Goal: Check status: Check status

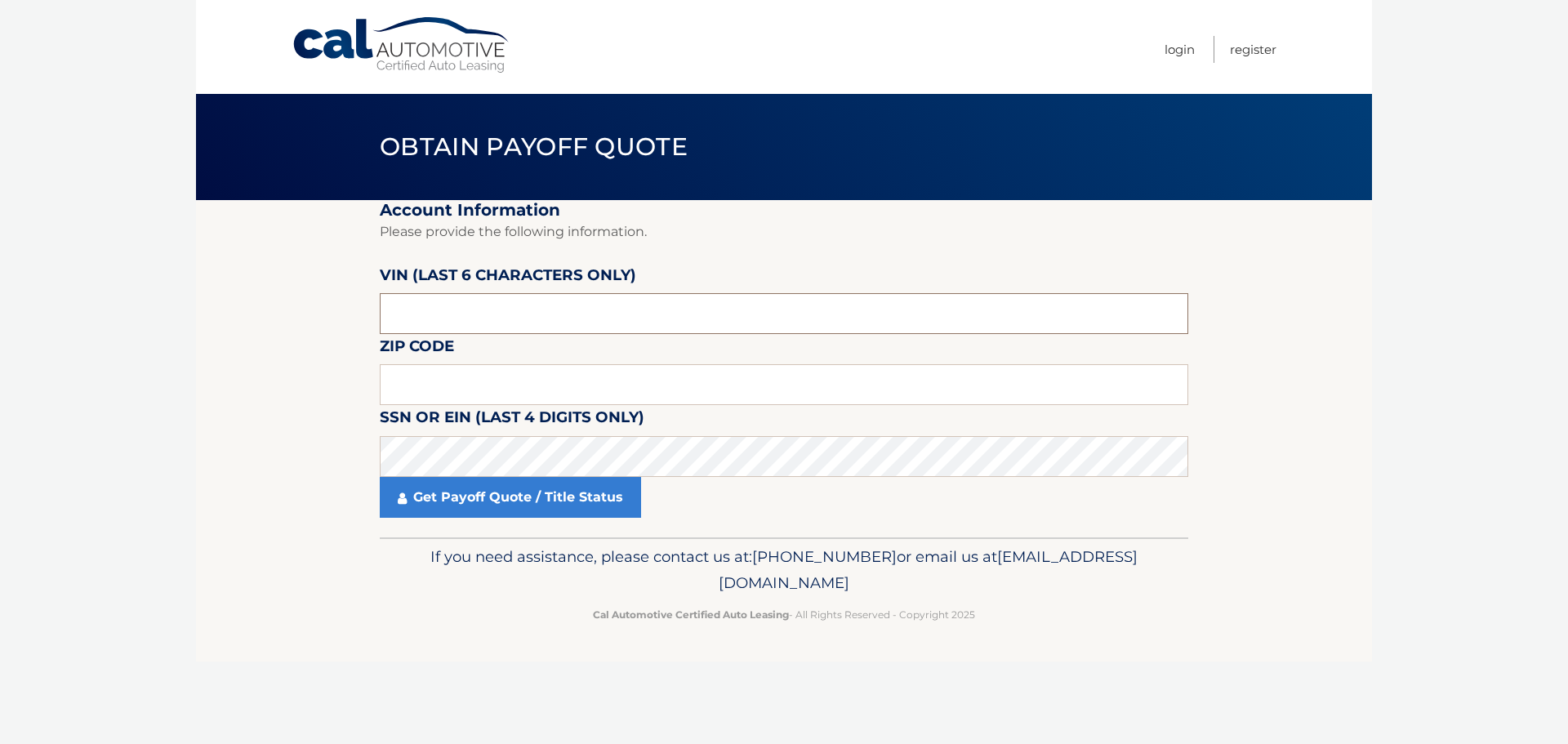
click at [389, 310] on input "text" at bounding box center [784, 313] width 808 height 41
paste input "NT2159"
drag, startPoint x: 409, startPoint y: 317, endPoint x: 231, endPoint y: 316, distance: 178.0
click at [231, 316] on section "Account Information Please provide the following information. [PERSON_NAME] (la…" at bounding box center [784, 369] width 1176 height 337
drag, startPoint x: 652, startPoint y: 319, endPoint x: 0, endPoint y: 341, distance: 652.4
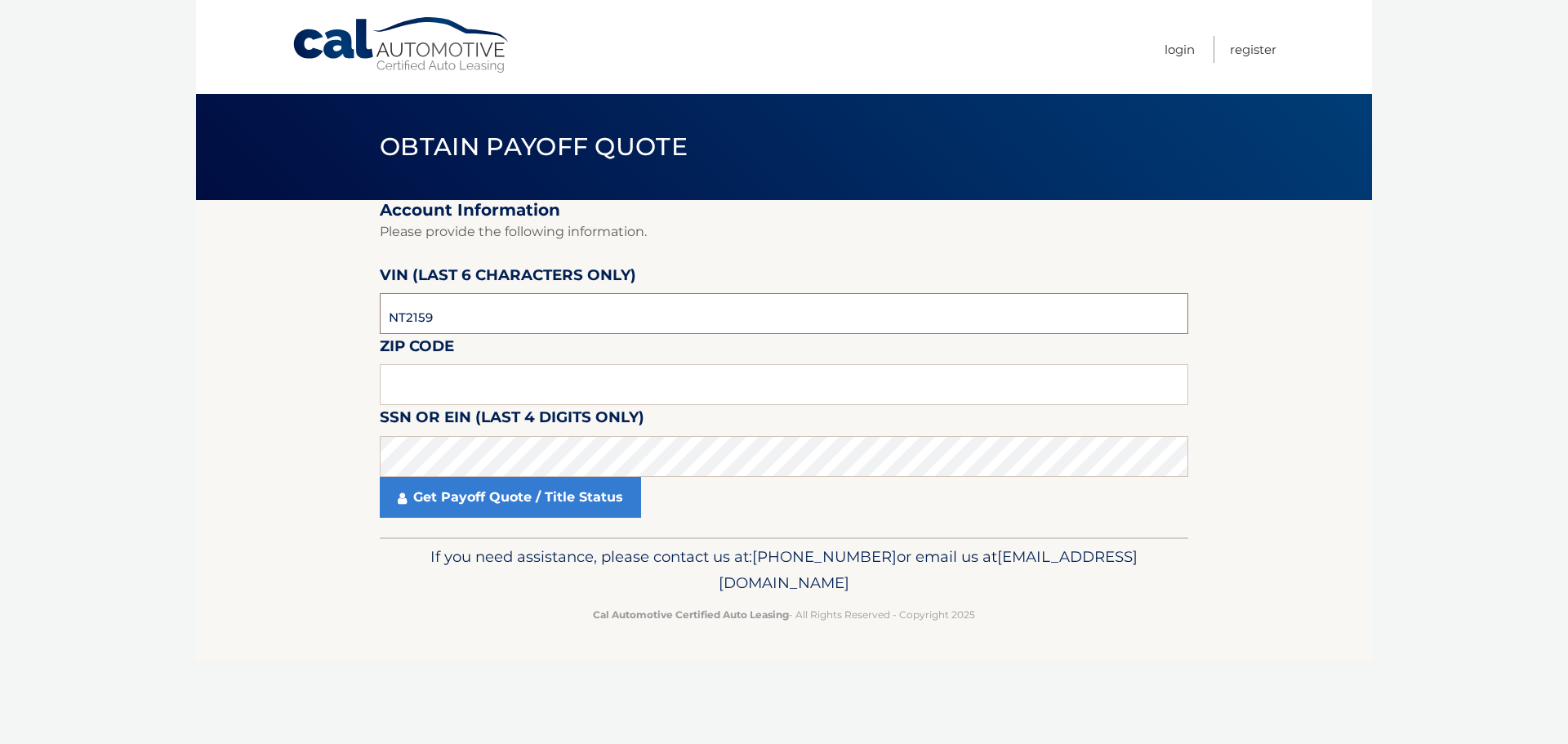
click at [0, 341] on body "Cal Automotive Menu Login Register Obtain Payoff Quote" at bounding box center [784, 372] width 1568 height 744
type input "215953"
type input "07866"
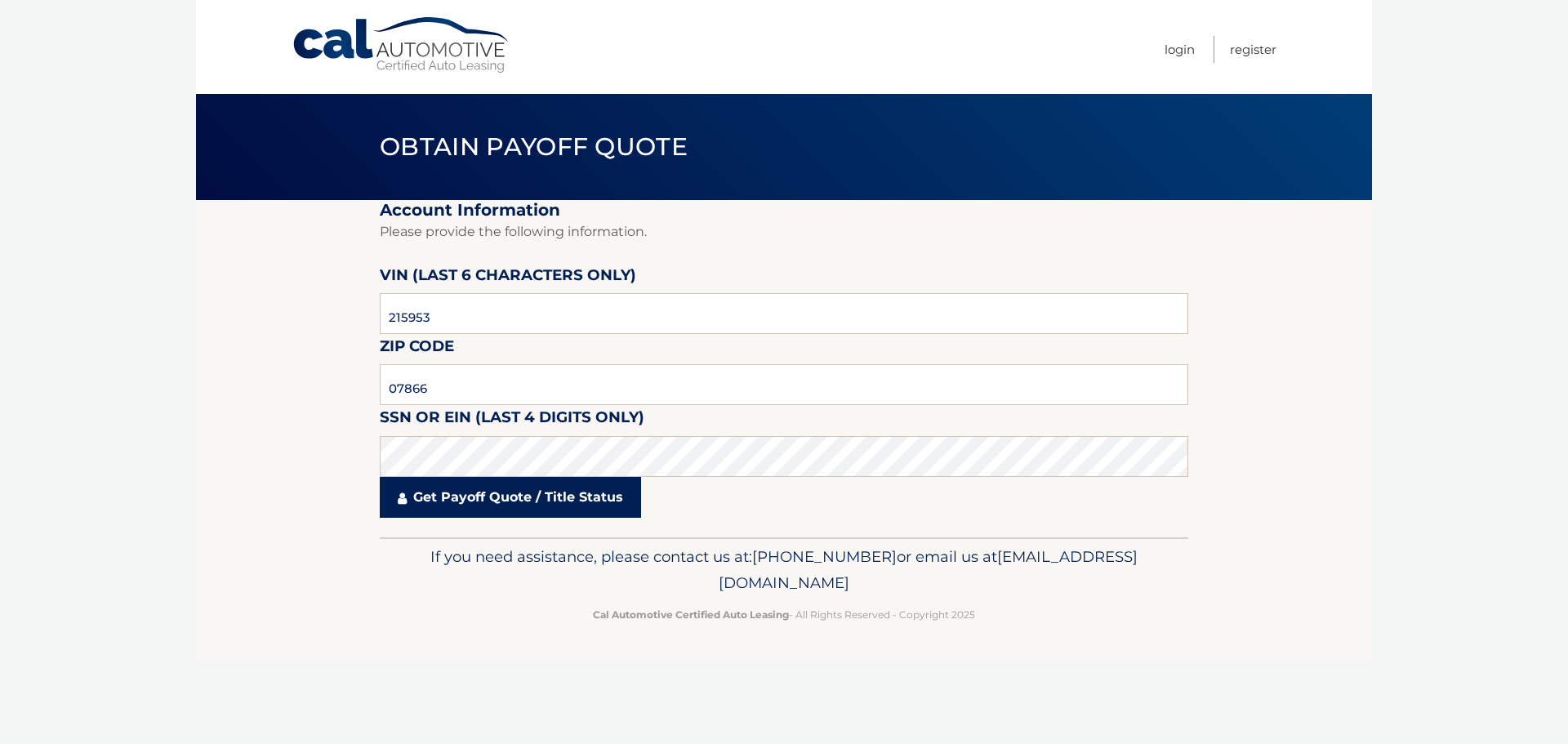
click at [481, 502] on link "Get Payoff Quote / Title Status" at bounding box center [510, 497] width 262 height 41
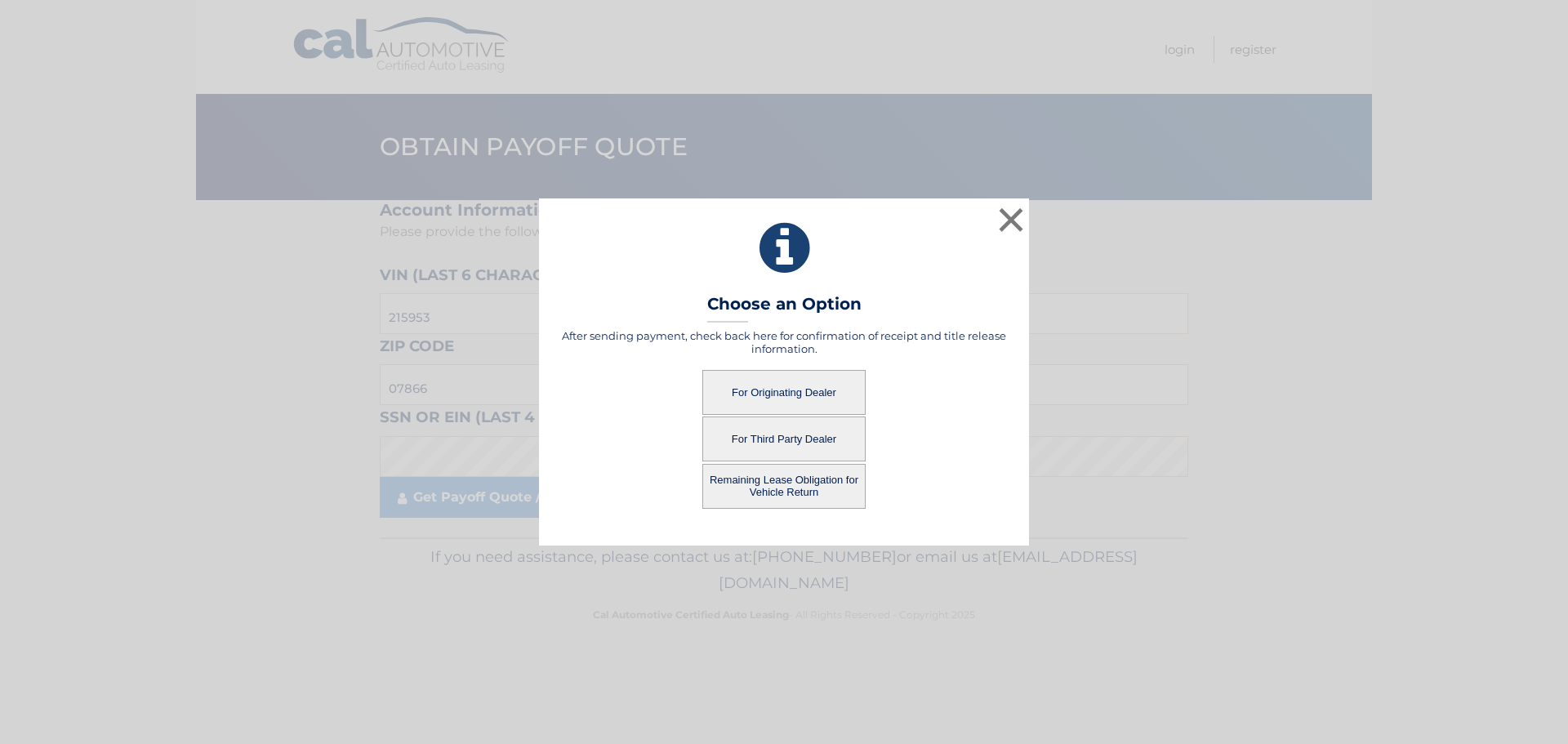
click at [754, 399] on button "For Originating Dealer" at bounding box center [784, 393] width 163 height 45
click at [759, 389] on button "For Originating Dealer" at bounding box center [784, 393] width 163 height 45
